Goal: Task Accomplishment & Management: Complete application form

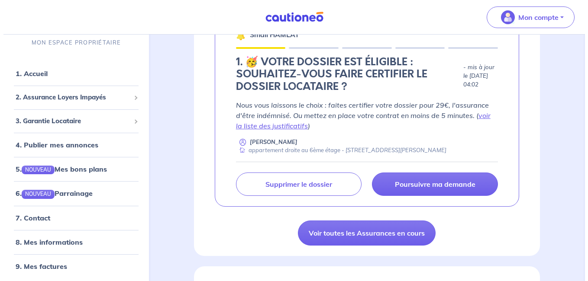
scroll to position [169, 0]
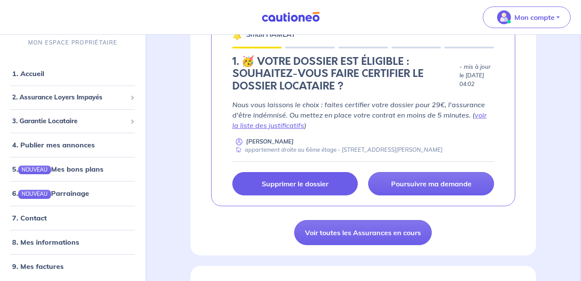
click at [291, 190] on link "Supprimer le dossier" at bounding box center [295, 183] width 126 height 23
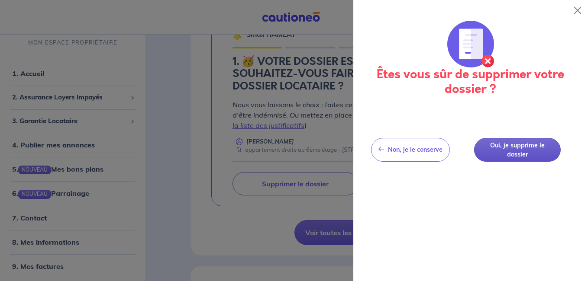
click at [516, 158] on button "Oui, je supprime le dossier" at bounding box center [517, 150] width 87 height 24
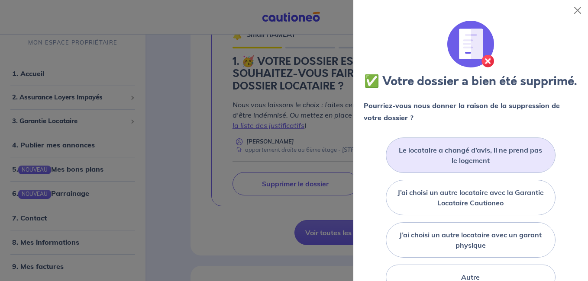
click at [470, 166] on label "Le locataire a changé d’avis, il ne prend pas le logement" at bounding box center [471, 155] width 148 height 21
click at [0, 0] on input "Le locataire a changé d’avis, il ne prend pas le logement" at bounding box center [0, 0] width 0 height 0
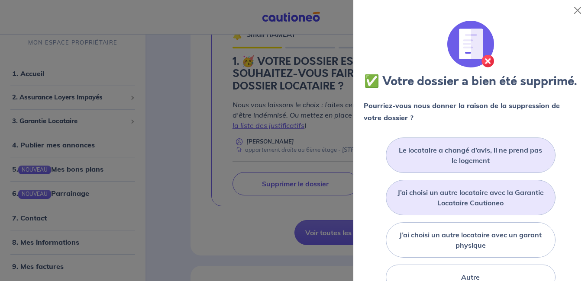
click at [468, 208] on label "J’ai choisi un autre locataire avec la Garantie Locataire Cautioneo" at bounding box center [471, 197] width 148 height 21
click at [0, 0] on input "J’ai choisi un autre locataire avec la Garantie Locataire Cautioneo" at bounding box center [0, 0] width 0 height 0
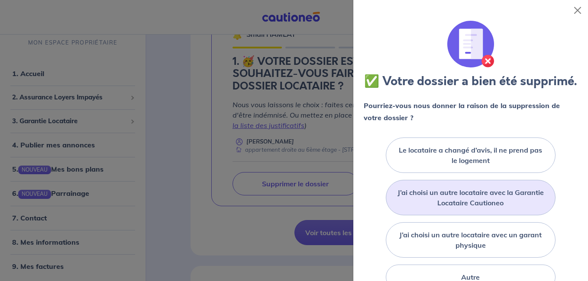
click at [468, 208] on label "J’ai choisi un autre locataire avec la Garantie Locataire Cautioneo" at bounding box center [471, 197] width 148 height 21
click at [0, 0] on input "J’ai choisi un autre locataire avec la Garantie Locataire Cautioneo" at bounding box center [0, 0] width 0 height 0
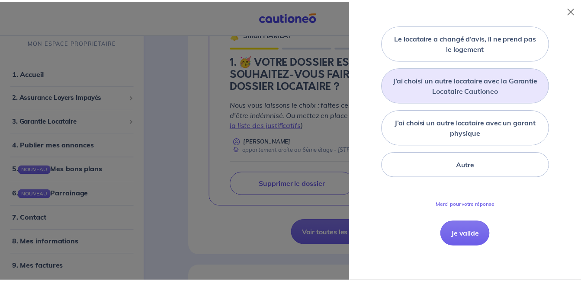
scroll to position [114, 0]
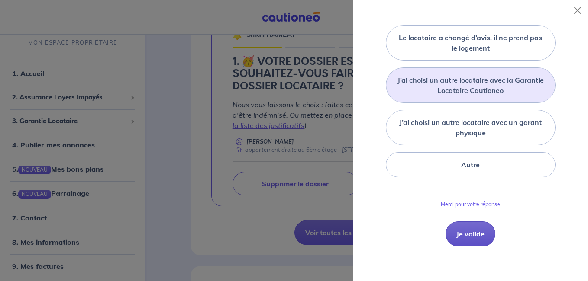
click at [465, 245] on button "Je valide" at bounding box center [471, 234] width 50 height 25
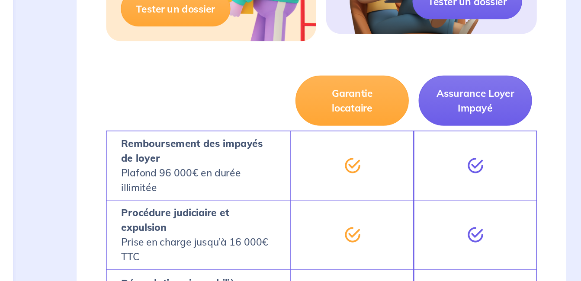
scroll to position [511, 0]
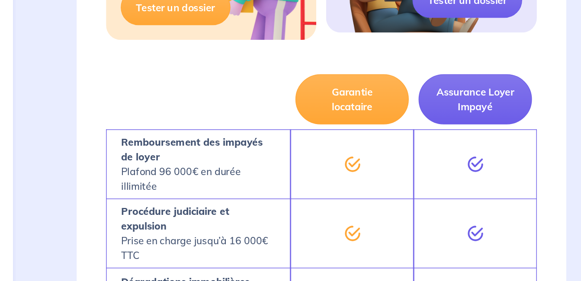
click at [369, 220] on div at bounding box center [385, 198] width 87 height 49
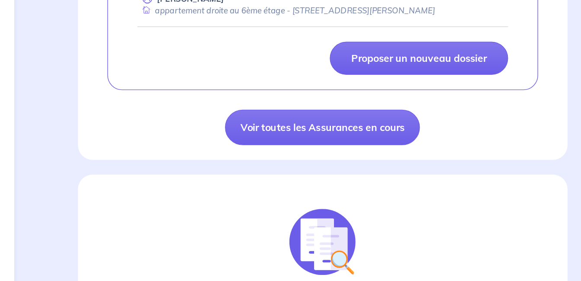
scroll to position [201, 0]
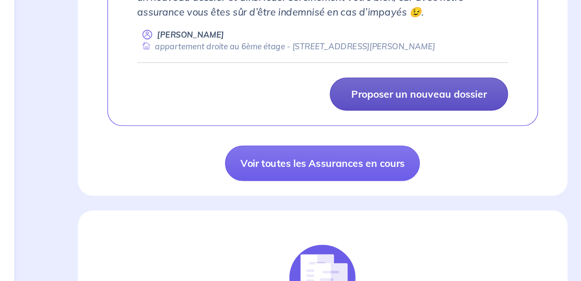
click at [445, 126] on p "Proposer un nouveau dossier" at bounding box center [432, 124] width 96 height 9
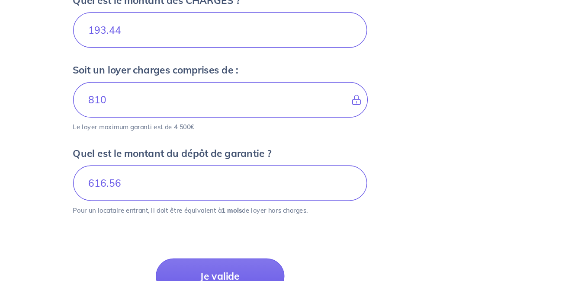
scroll to position [445, 0]
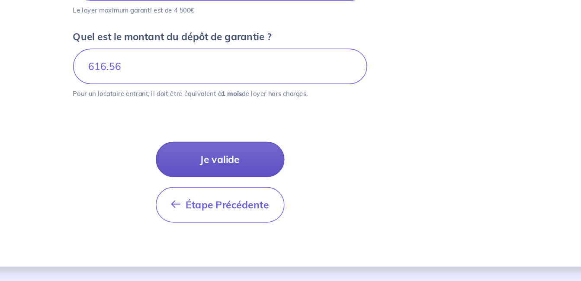
click at [297, 191] on button "Je valide" at bounding box center [290, 195] width 91 height 25
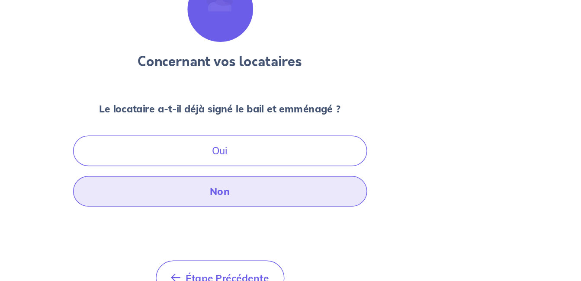
click at [292, 221] on button "Non" at bounding box center [291, 218] width 208 height 22
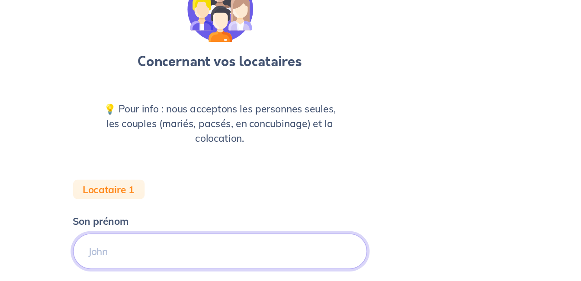
click at [222, 259] on input "Son prénom" at bounding box center [291, 260] width 208 height 25
click at [206, 262] on input "Son prénom" at bounding box center [291, 260] width 208 height 25
type input "Kamel"
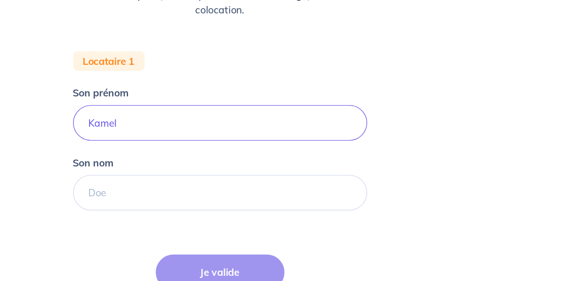
scroll to position [92, 0]
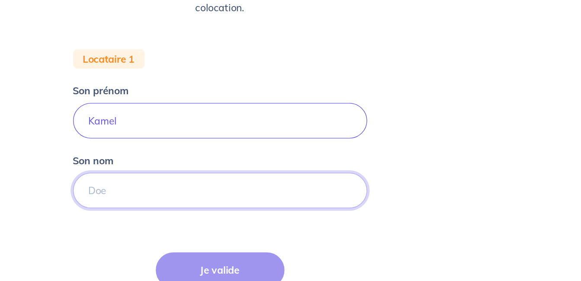
click at [212, 211] on input "Son nom" at bounding box center [291, 217] width 208 height 25
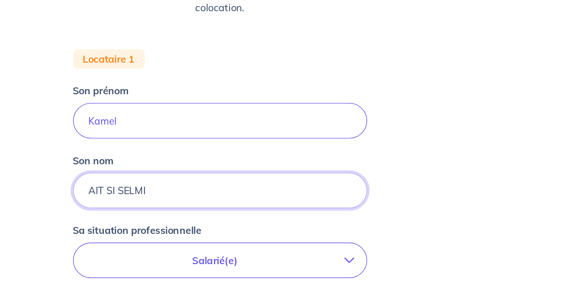
type input "AIT SI SELMI"
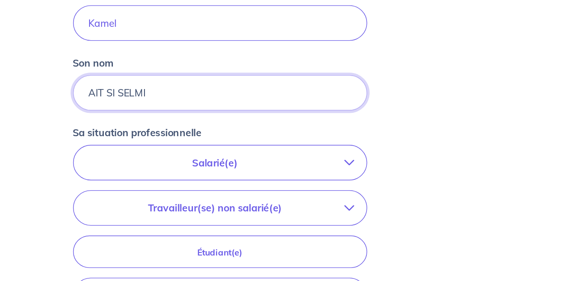
scroll to position [162, 0]
click at [305, 199] on p "Salarié(e)" at bounding box center [287, 197] width 183 height 10
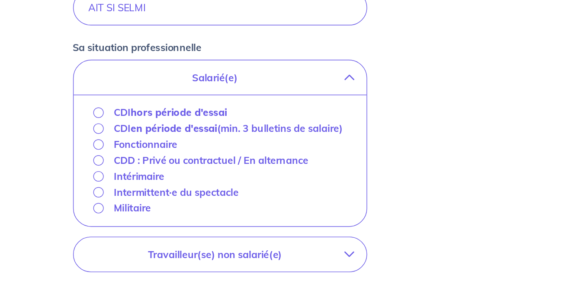
scroll to position [222, 0]
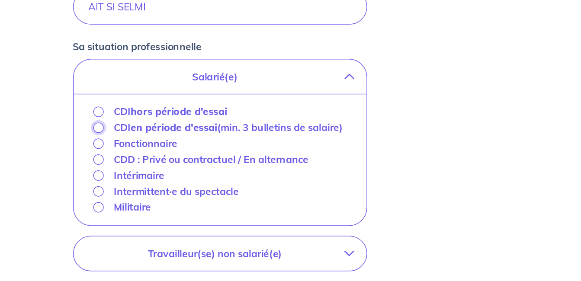
click at [206, 171] on input "CDI en période d'essai (min. 3 bulletins de salaire)" at bounding box center [204, 172] width 7 height 7
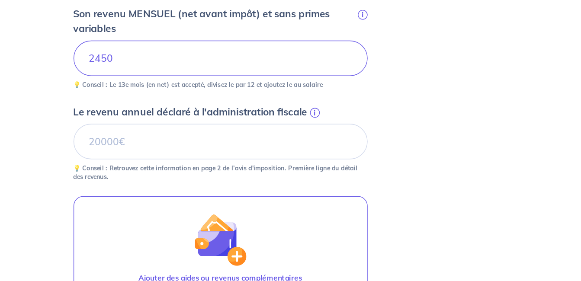
scroll to position [298, 0]
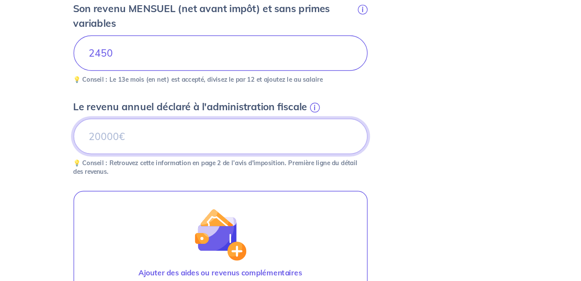
click at [200, 175] on input "Le revenu annuel déclaré à l'administration fiscale i" at bounding box center [291, 178] width 208 height 25
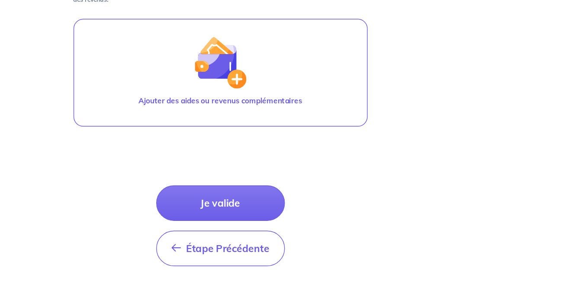
scroll to position [420, 0]
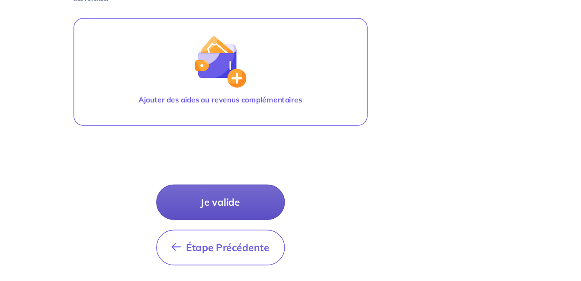
type input "22876"
click at [284, 229] on button "Je valide" at bounding box center [290, 225] width 91 height 25
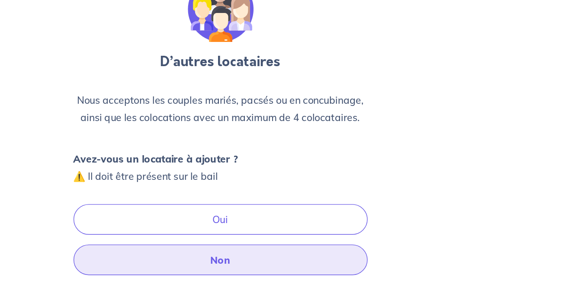
click at [302, 264] on button "Non" at bounding box center [291, 266] width 208 height 22
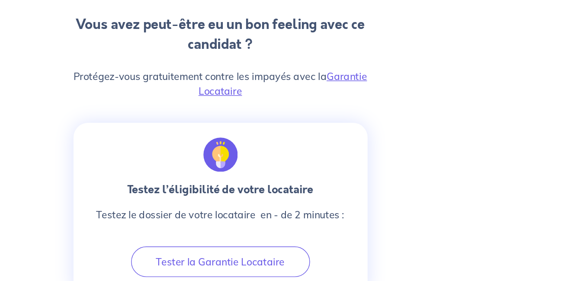
scroll to position [222, 0]
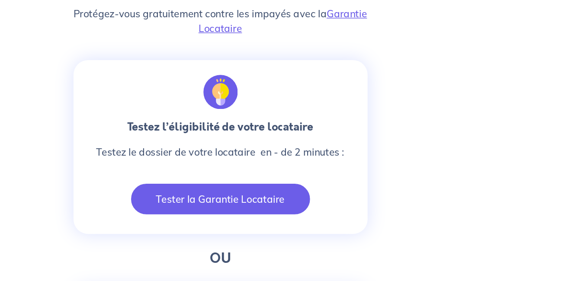
click at [306, 220] on button "Tester la Garantie Locataire" at bounding box center [291, 224] width 126 height 22
